Goal: Task Accomplishment & Management: Use online tool/utility

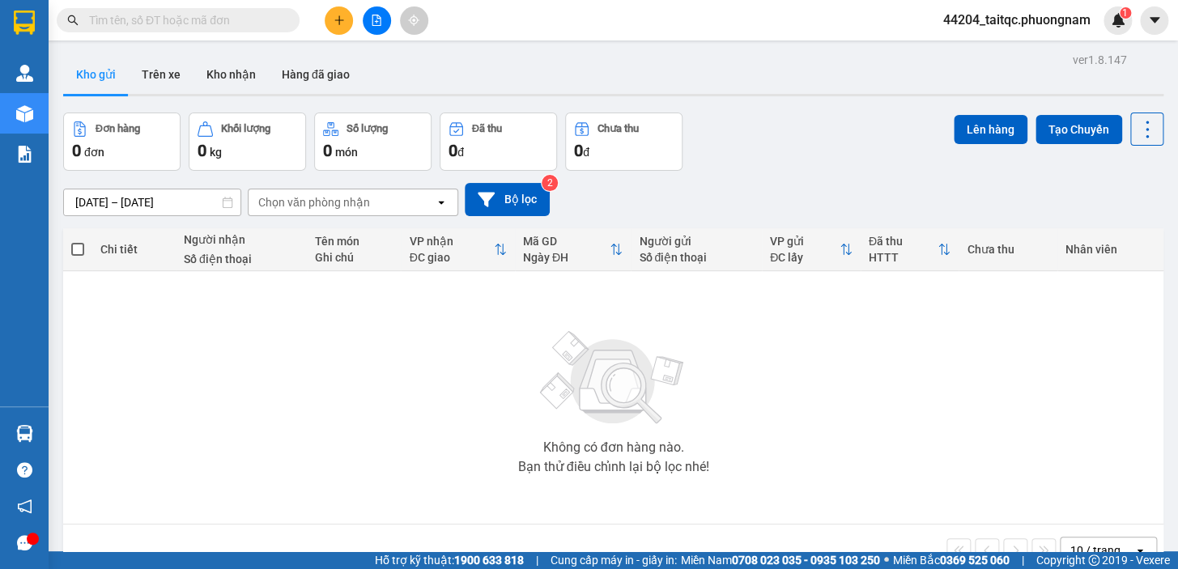
click at [368, 17] on button at bounding box center [377, 20] width 28 height 28
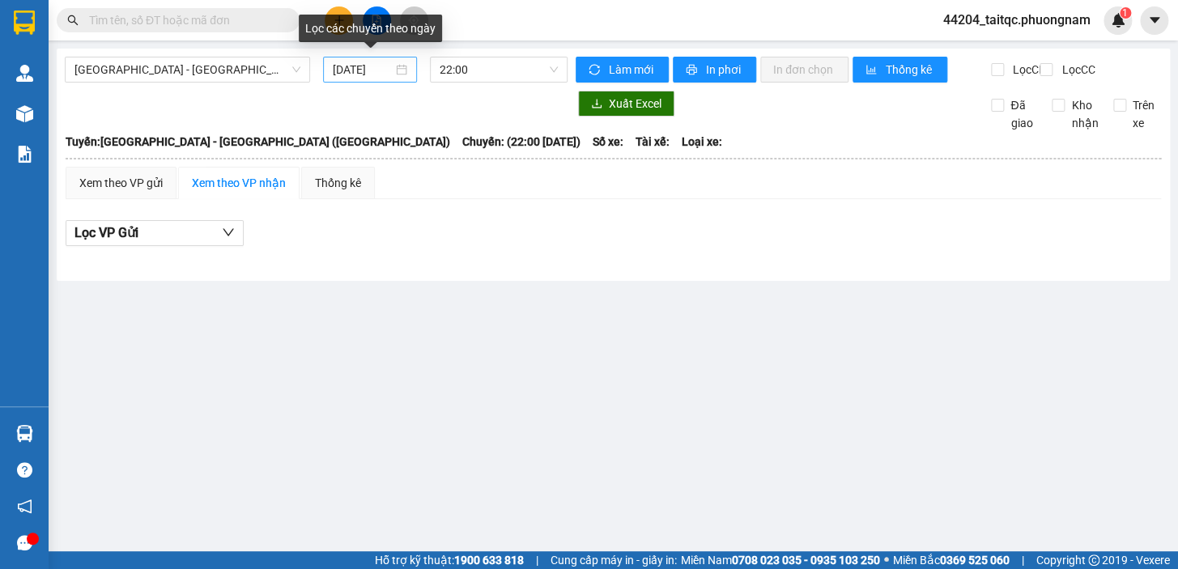
click at [357, 67] on input "[DATE]" at bounding box center [363, 70] width 61 height 18
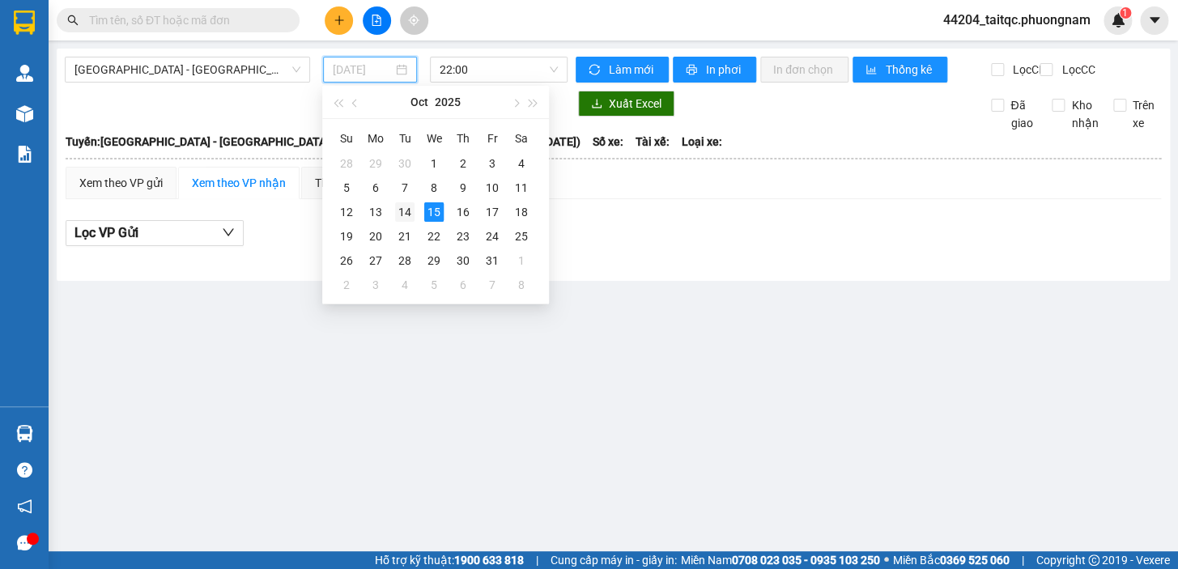
click at [409, 216] on div "14" at bounding box center [404, 211] width 19 height 19
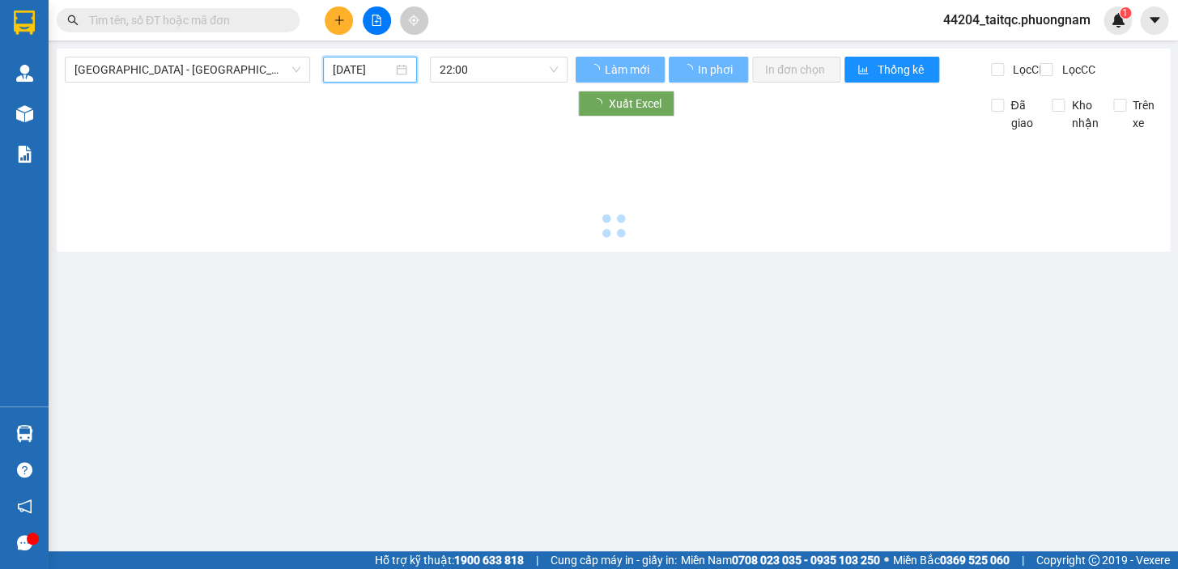
type input "[DATE]"
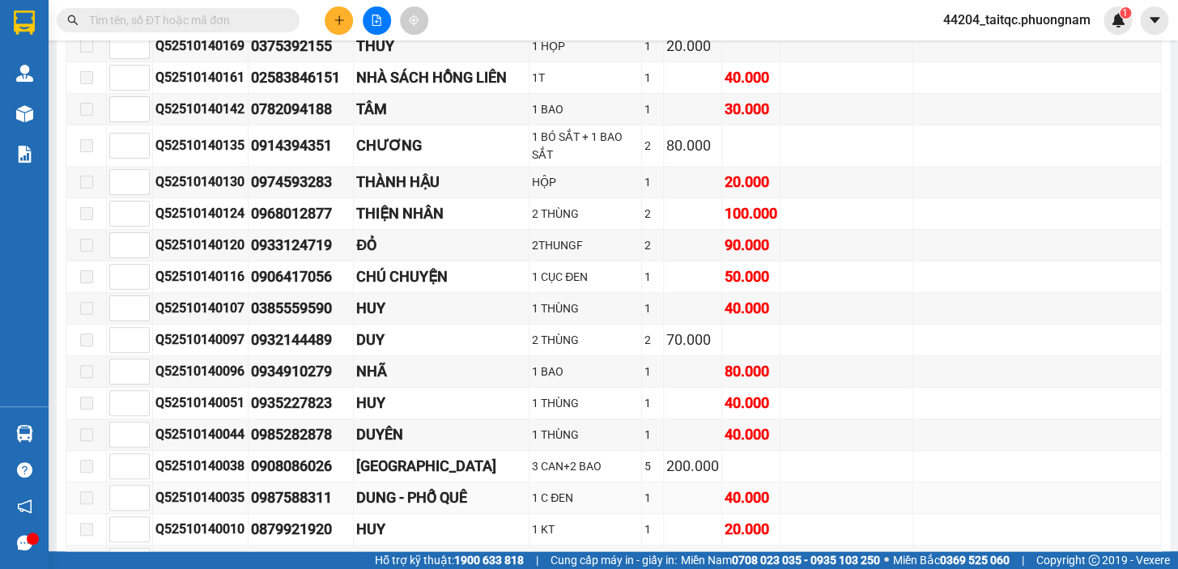
scroll to position [10447, 0]
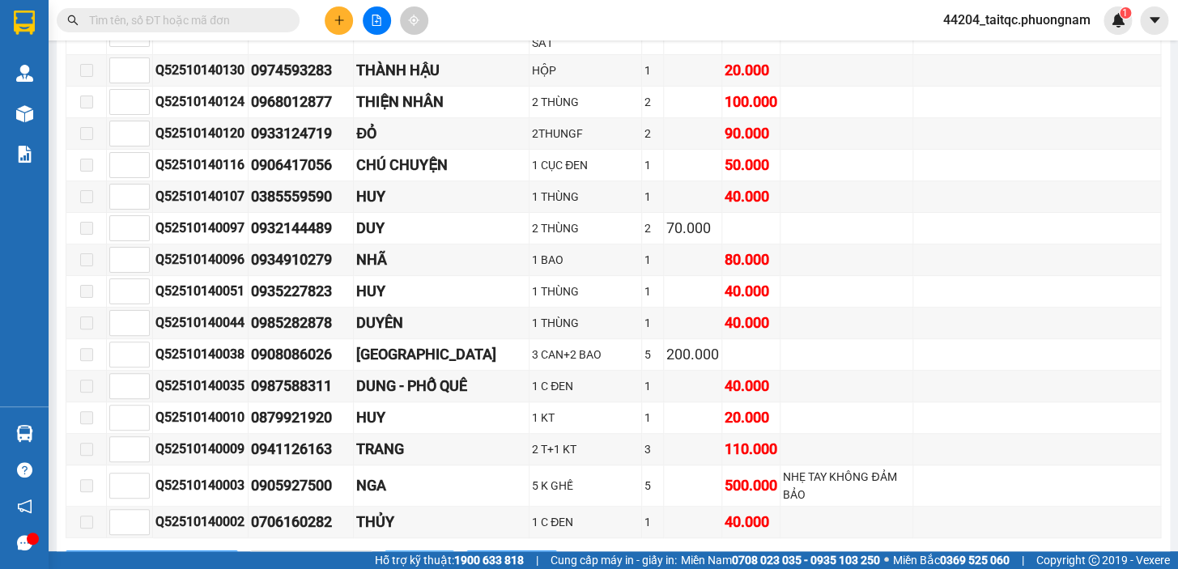
click at [415, 554] on span "In DS" at bounding box center [428, 563] width 26 height 18
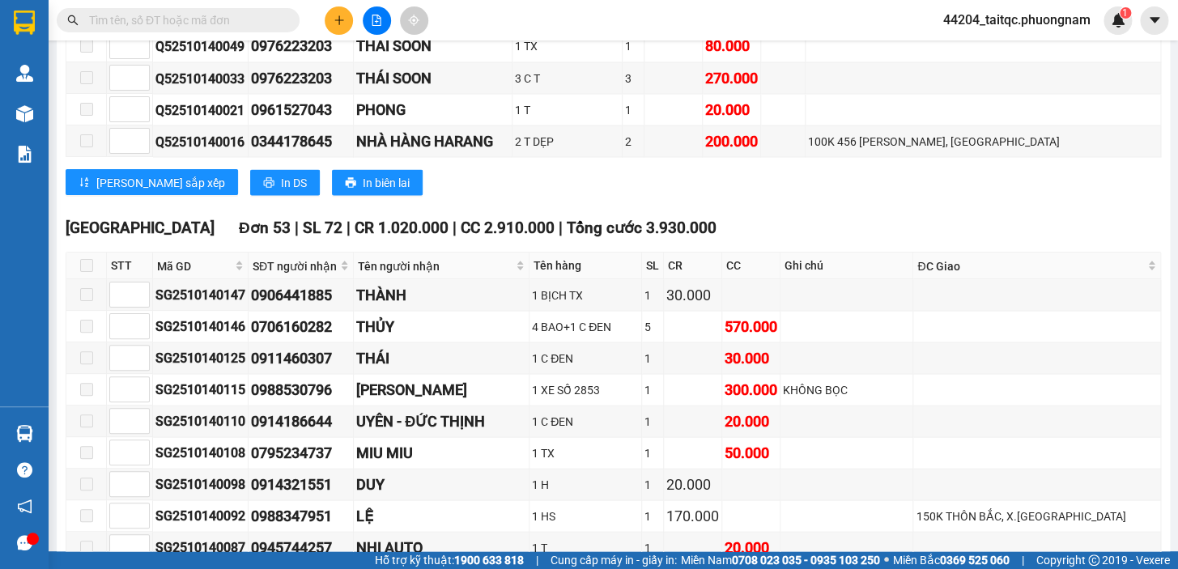
scroll to position [8975, 0]
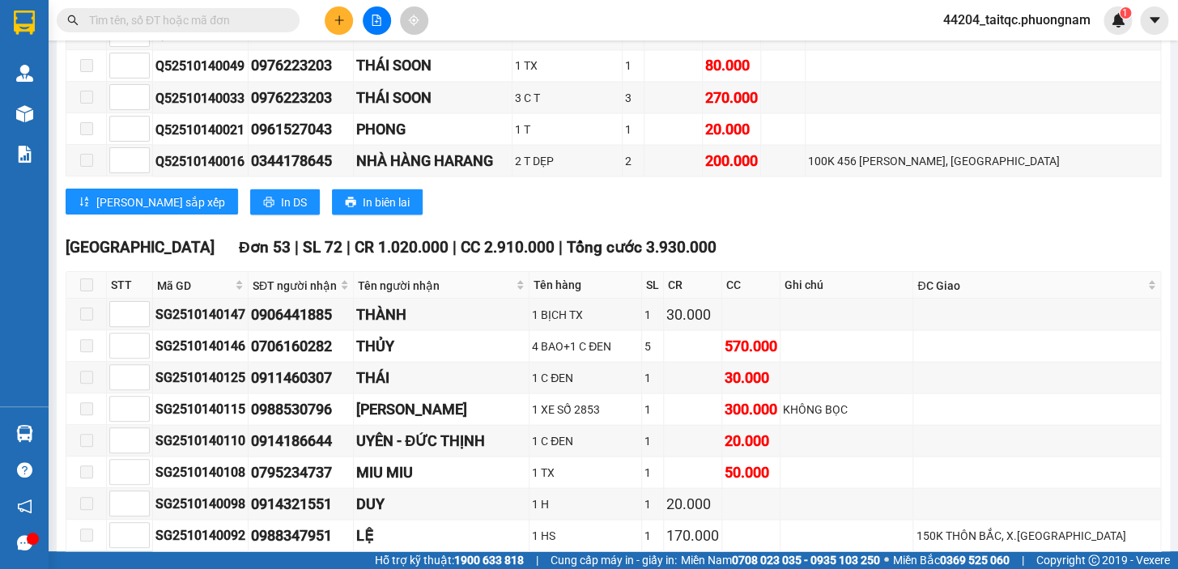
click at [158, 16] on input "text" at bounding box center [184, 20] width 191 height 18
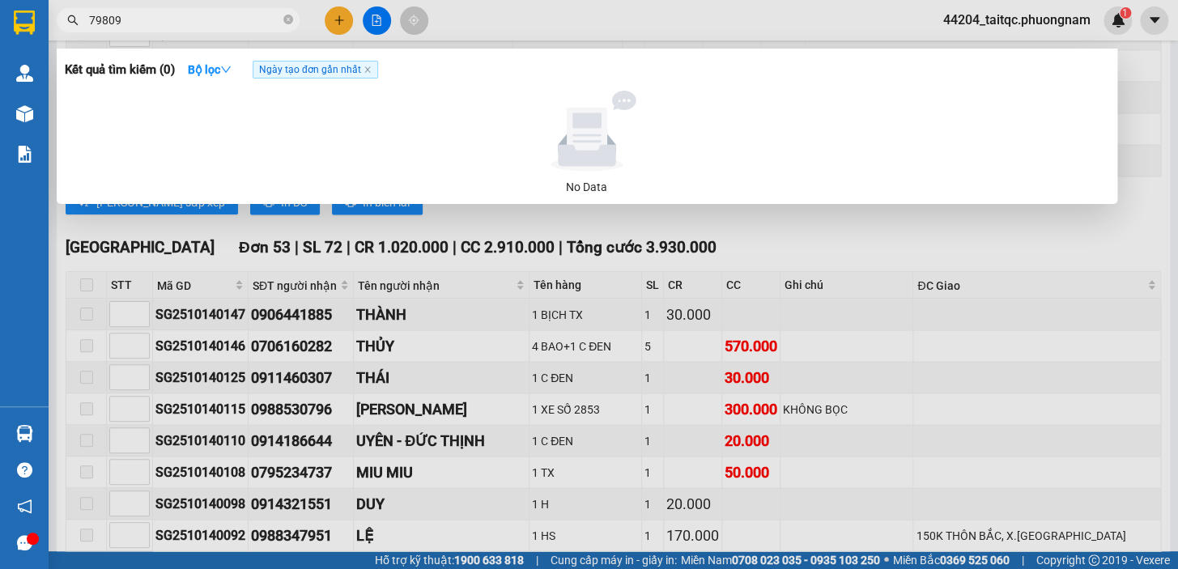
type input "798090"
click at [179, 17] on input "798090" at bounding box center [184, 20] width 191 height 18
click at [286, 22] on icon "close-circle" at bounding box center [288, 20] width 10 height 10
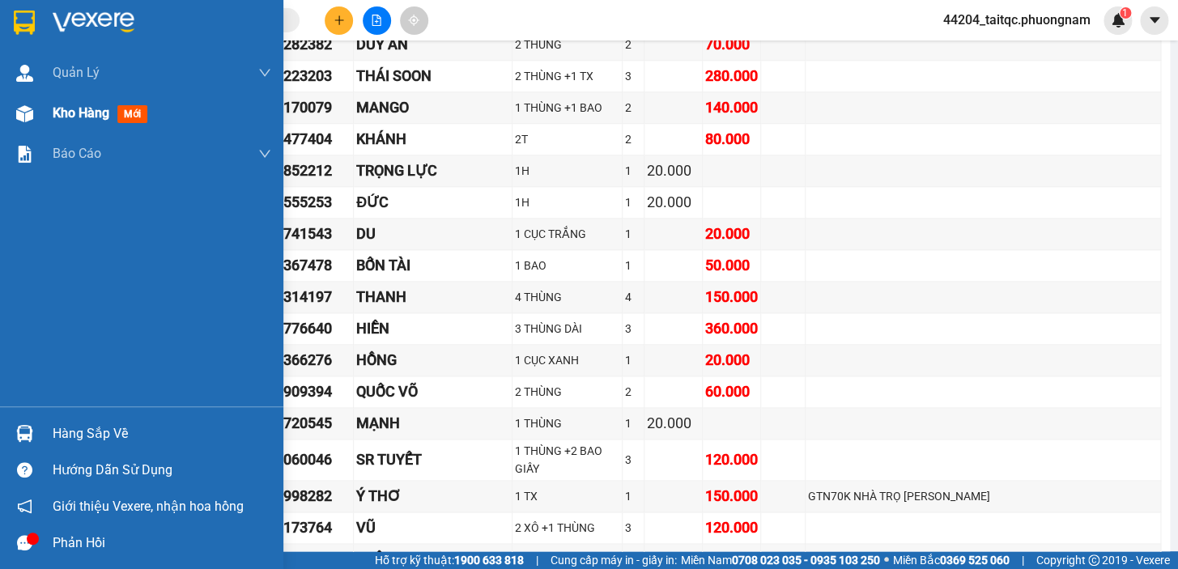
click at [68, 116] on span "Kho hàng" at bounding box center [81, 112] width 57 height 15
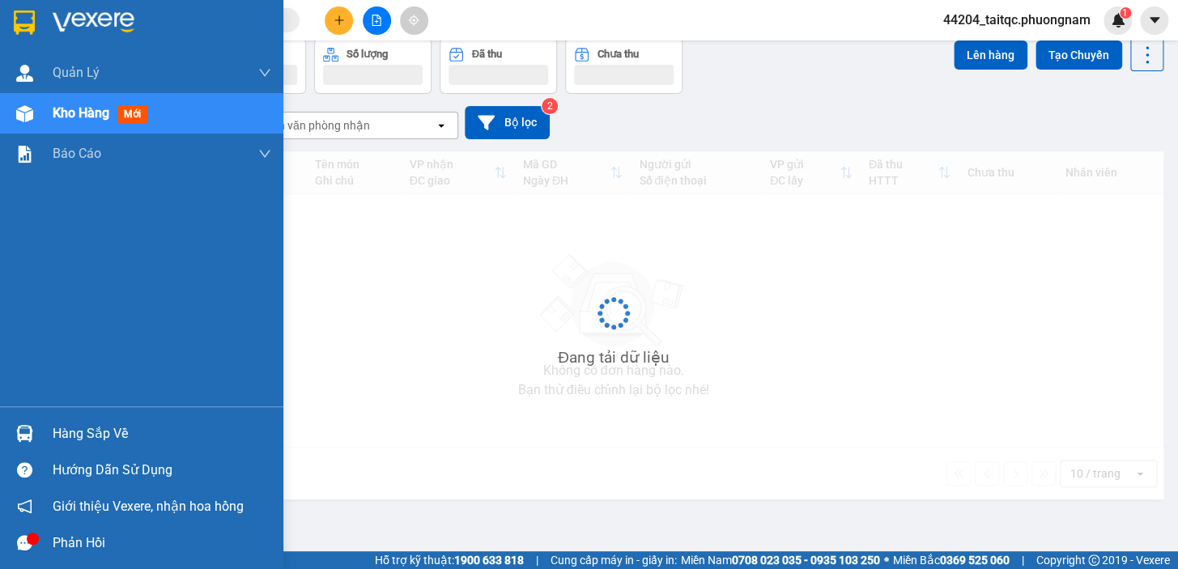
scroll to position [74, 0]
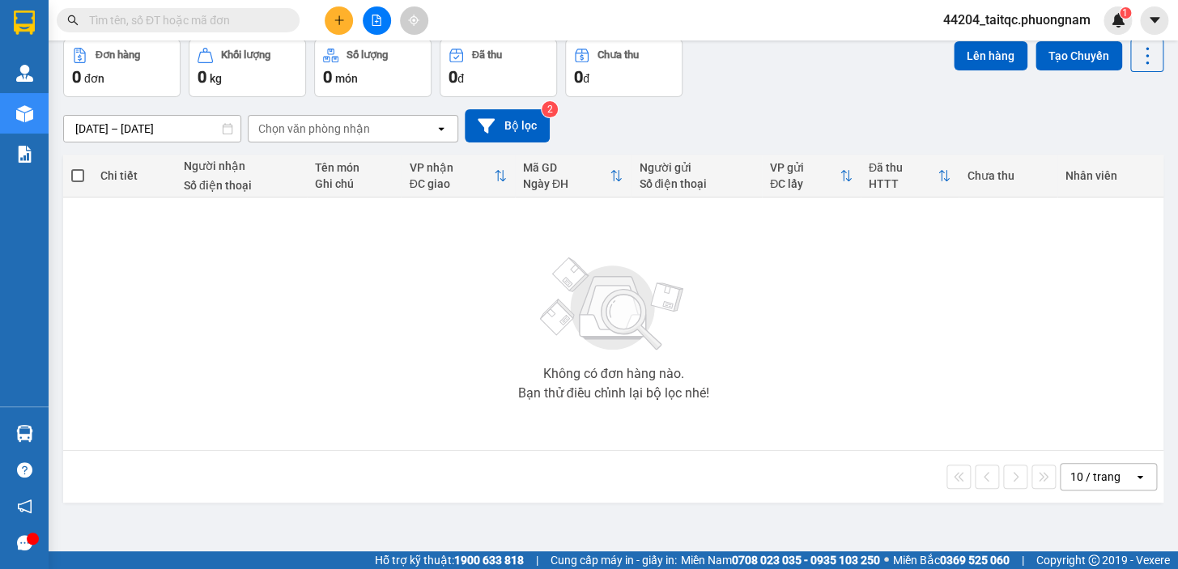
click at [138, 22] on input "text" at bounding box center [184, 20] width 191 height 18
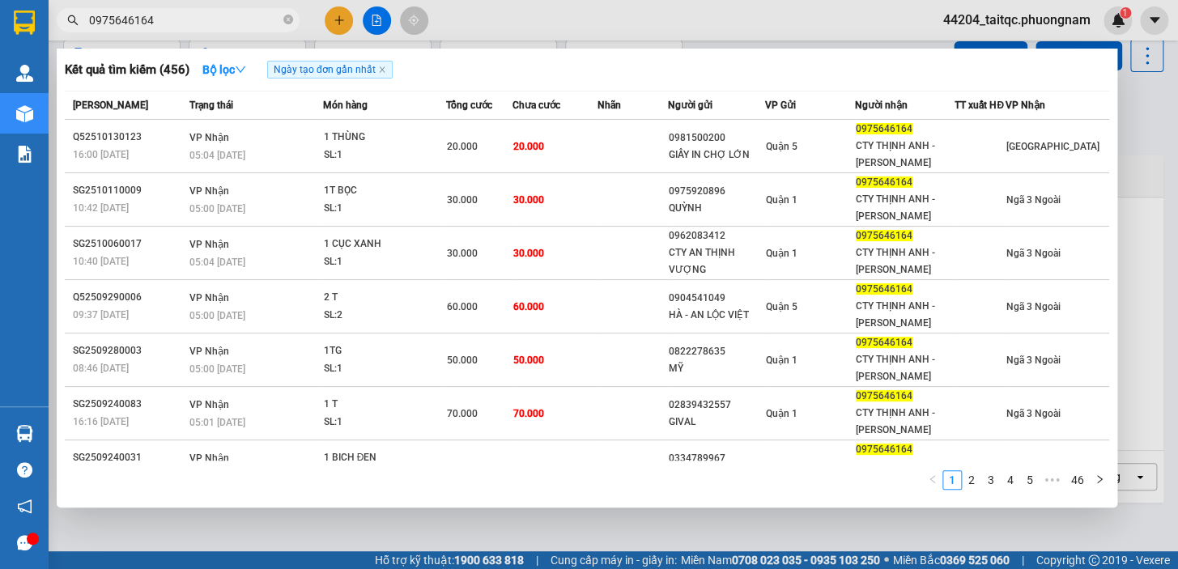
type input "0975646164"
click at [286, 19] on icon "close-circle" at bounding box center [288, 20] width 10 height 10
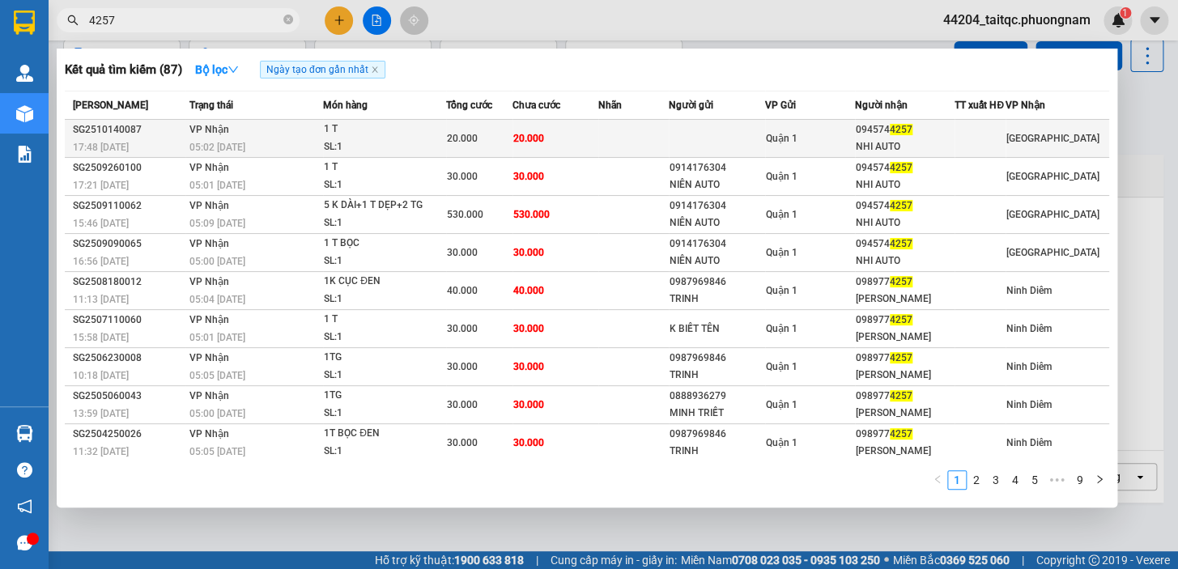
type input "4257"
click at [405, 138] on div "1 T" at bounding box center [384, 130] width 121 height 18
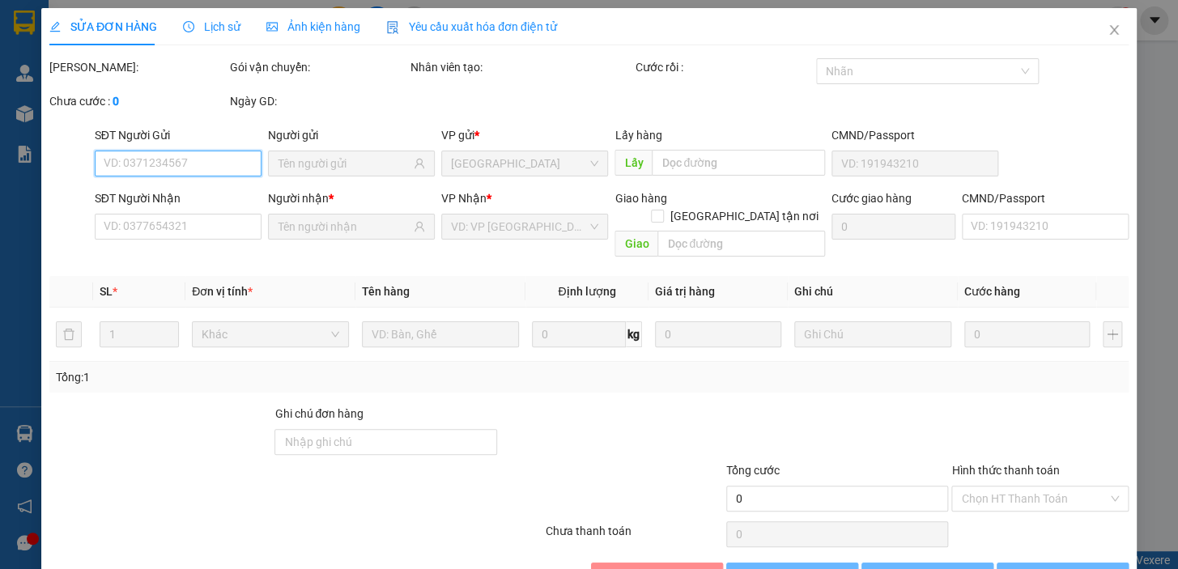
type input "0945744257"
type input "NHI AUTO"
type input "20.000"
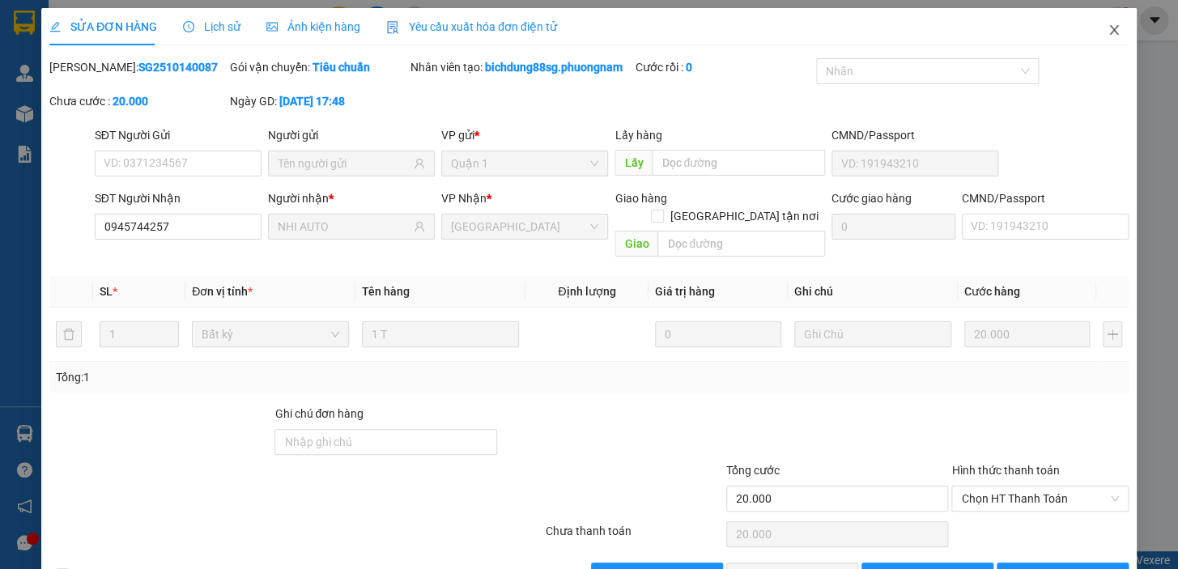
click at [1107, 31] on icon "close" at bounding box center [1113, 29] width 13 height 13
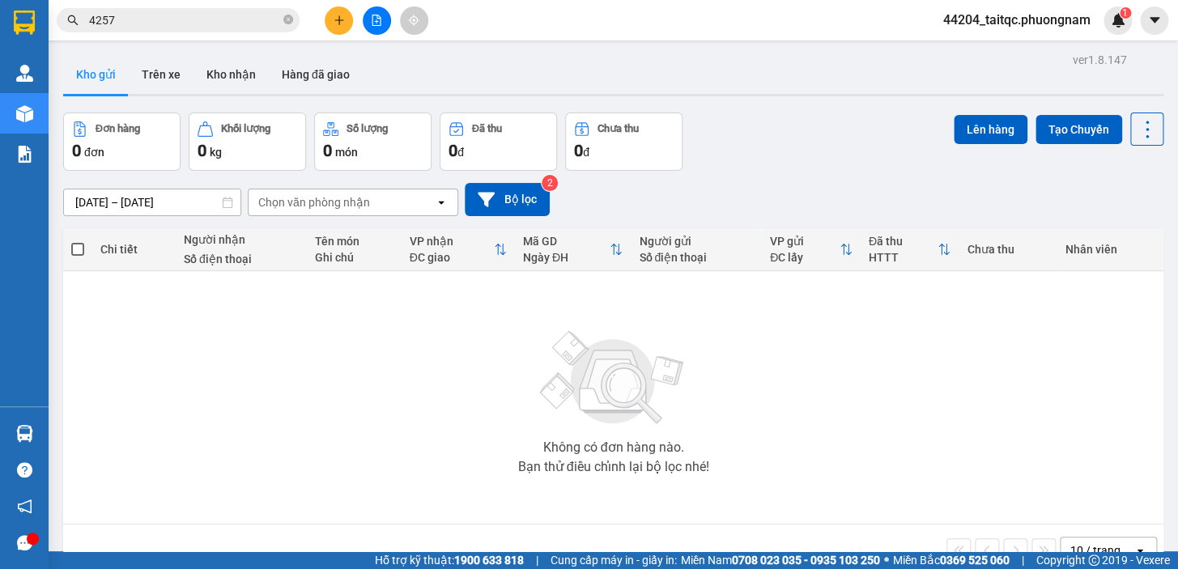
click at [227, 23] on input "4257" at bounding box center [184, 20] width 191 height 18
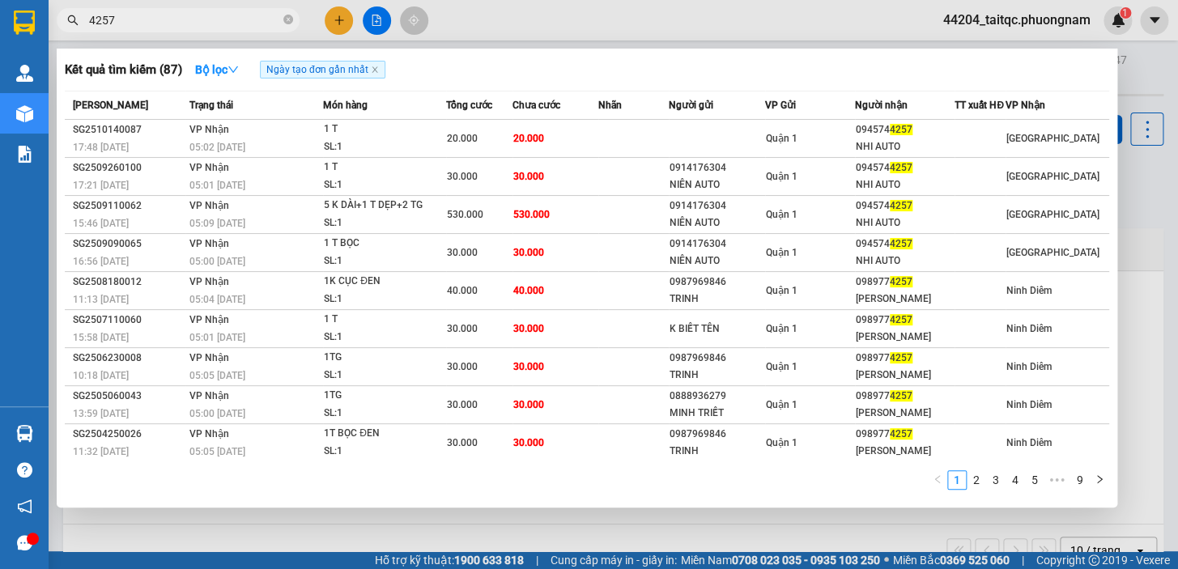
click at [227, 23] on input "4257" at bounding box center [184, 20] width 191 height 18
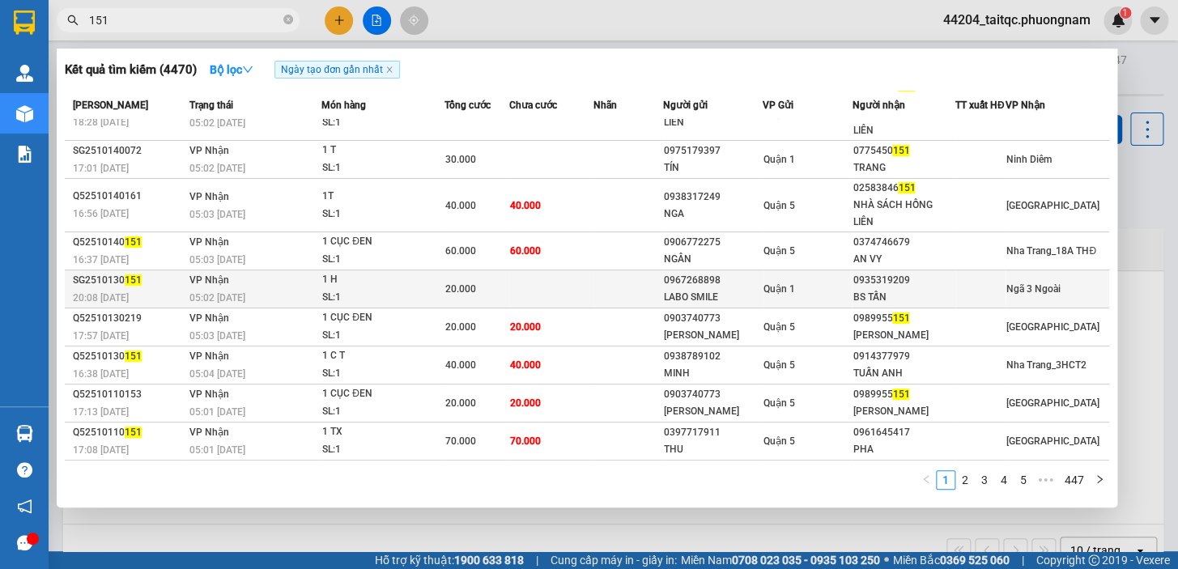
scroll to position [93, 0]
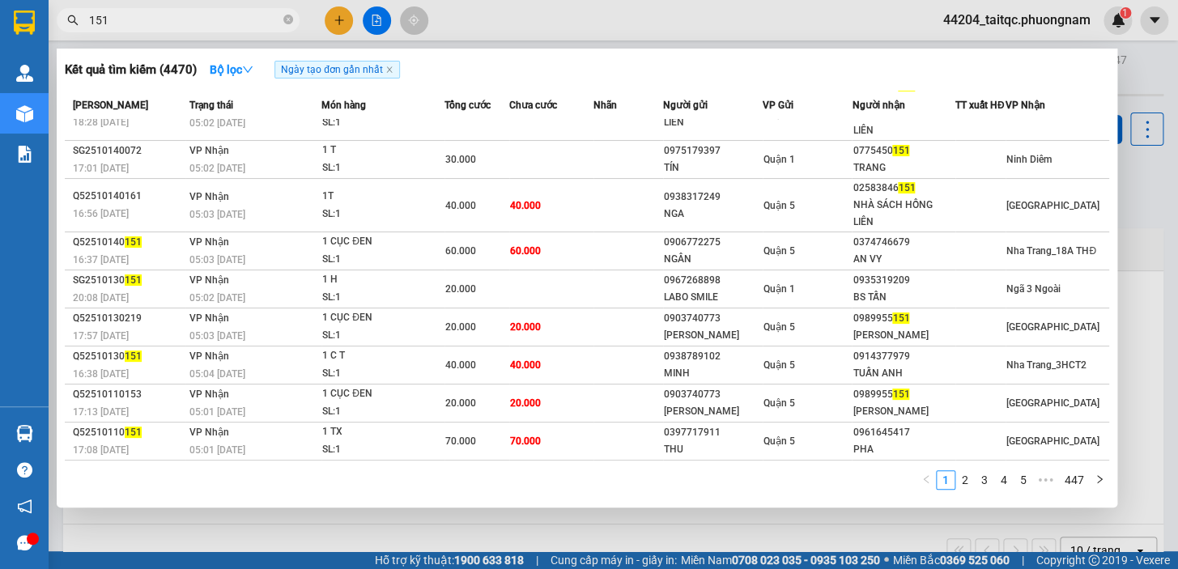
click at [168, 27] on input "151" at bounding box center [184, 20] width 191 height 18
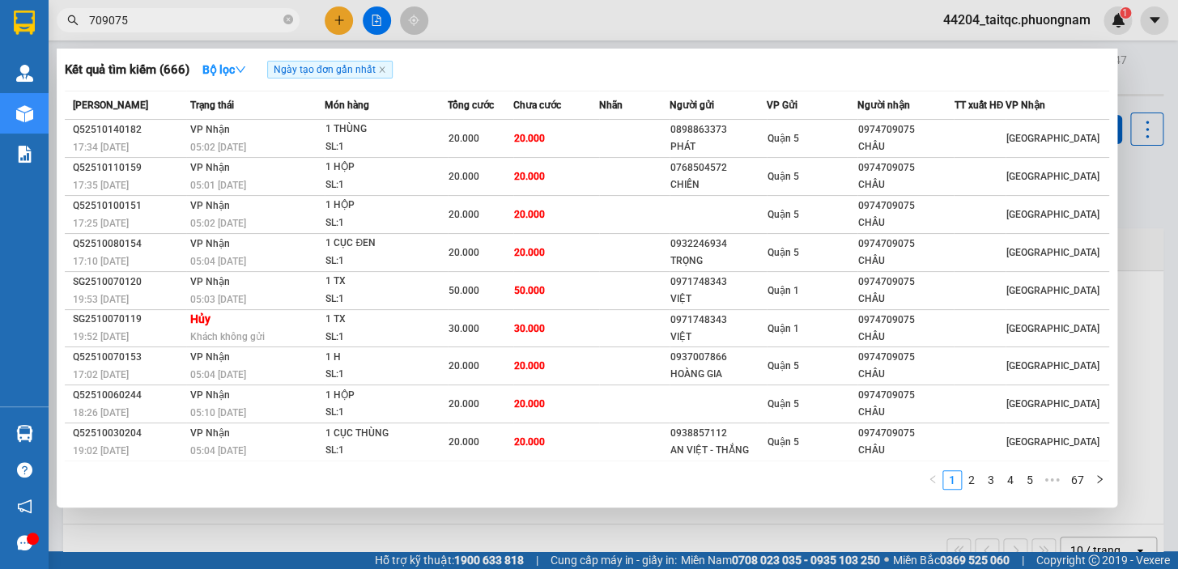
type input "709075"
